Goal: Find specific page/section: Find specific page/section

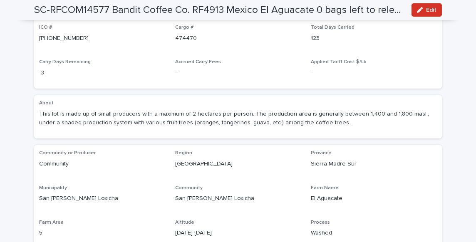
scroll to position [356, 0]
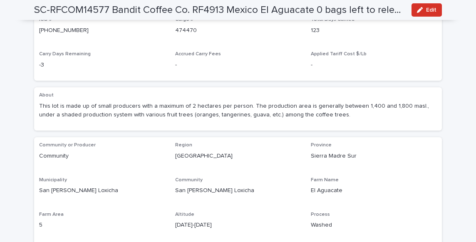
click at [63, 186] on p "San [PERSON_NAME] Loxicha" at bounding box center [102, 190] width 126 height 9
copy p "San [PERSON_NAME] Loxicha"
click at [123, 186] on p "San [PERSON_NAME] Loxicha" at bounding box center [102, 190] width 126 height 9
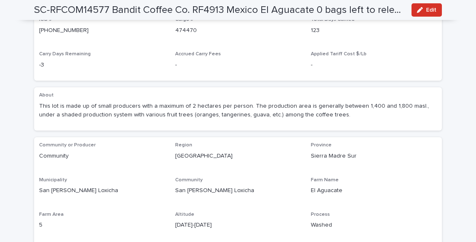
click at [126, 142] on div "Community or Producer Community" at bounding box center [102, 154] width 126 height 25
